Goal: Task Accomplishment & Management: Complete application form

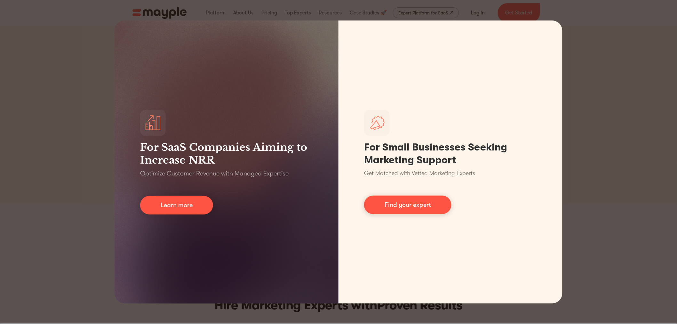
click at [609, 160] on div "For SaaS Companies Aiming to Increase NRR Optimize Customer Revenue with Manage…" at bounding box center [338, 162] width 677 height 324
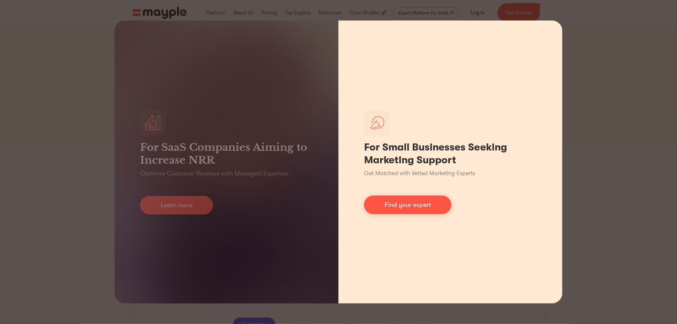
scroll to position [107, 0]
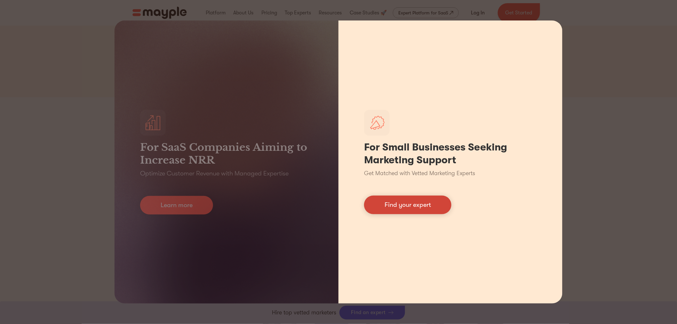
click at [424, 209] on link "Find your expert" at bounding box center [407, 204] width 87 height 19
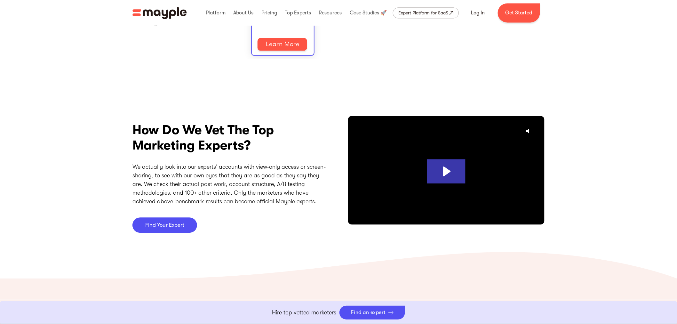
scroll to position [1706, 0]
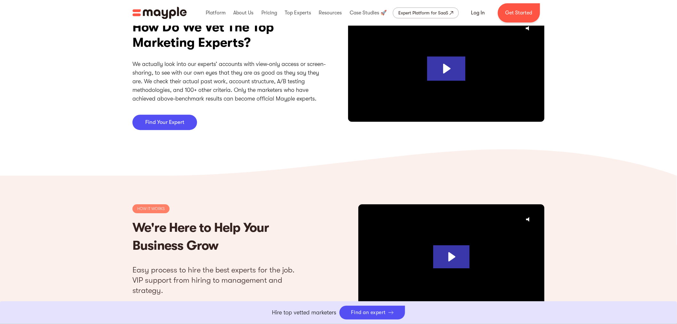
click at [372, 315] on link "Boost Your eCommerce Business Mayple's in your corner to help you make the righ…" at bounding box center [338, 312] width 677 height 23
